Goal: Task Accomplishment & Management: Manage account settings

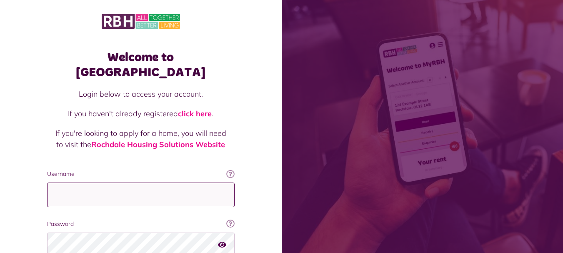
type input "**********"
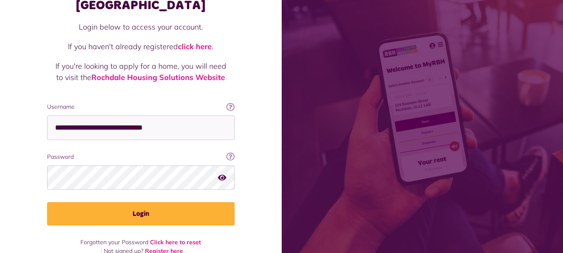
click at [221, 173] on icon "button" at bounding box center [222, 177] width 8 height 8
click at [221, 173] on icon "button" at bounding box center [223, 177] width 10 height 8
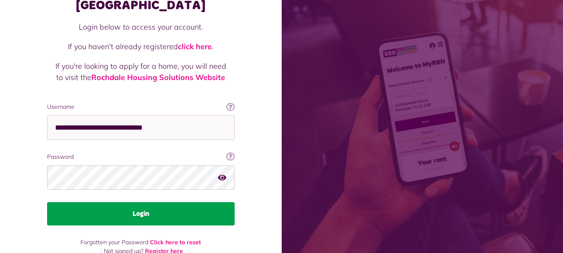
click at [186, 203] on button "Login" at bounding box center [141, 213] width 188 height 23
click at [150, 203] on button "Login" at bounding box center [141, 213] width 188 height 23
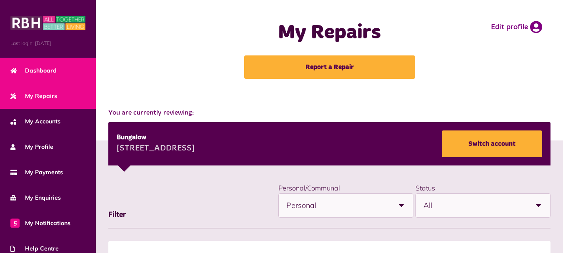
click at [52, 69] on span "Dashboard" at bounding box center [33, 70] width 46 height 9
